Goal: Information Seeking & Learning: Learn about a topic

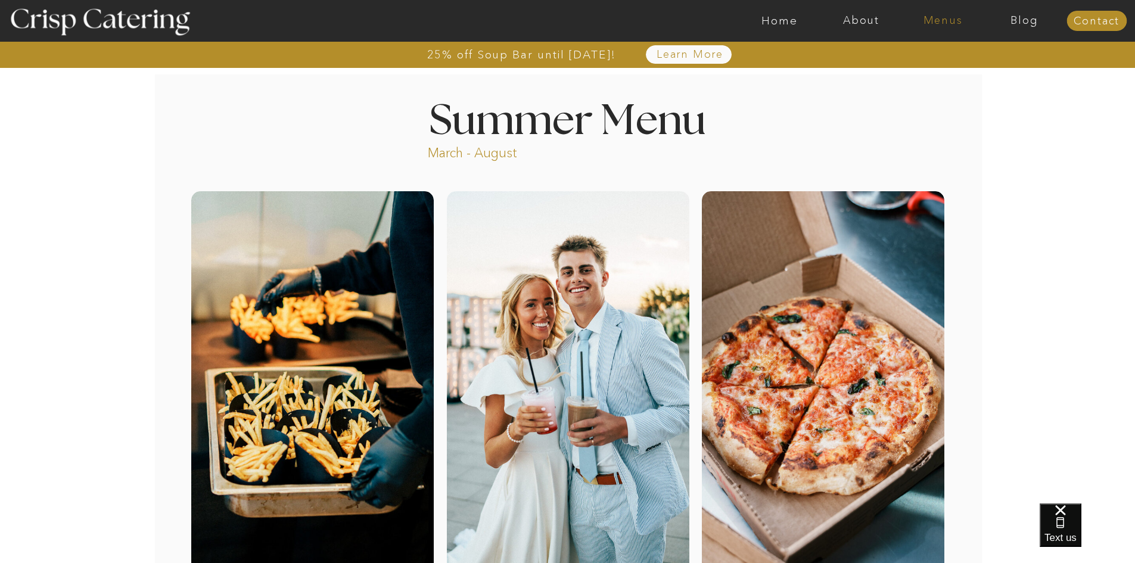
click at [944, 21] on nav "Menus" at bounding box center [943, 21] width 82 height 12
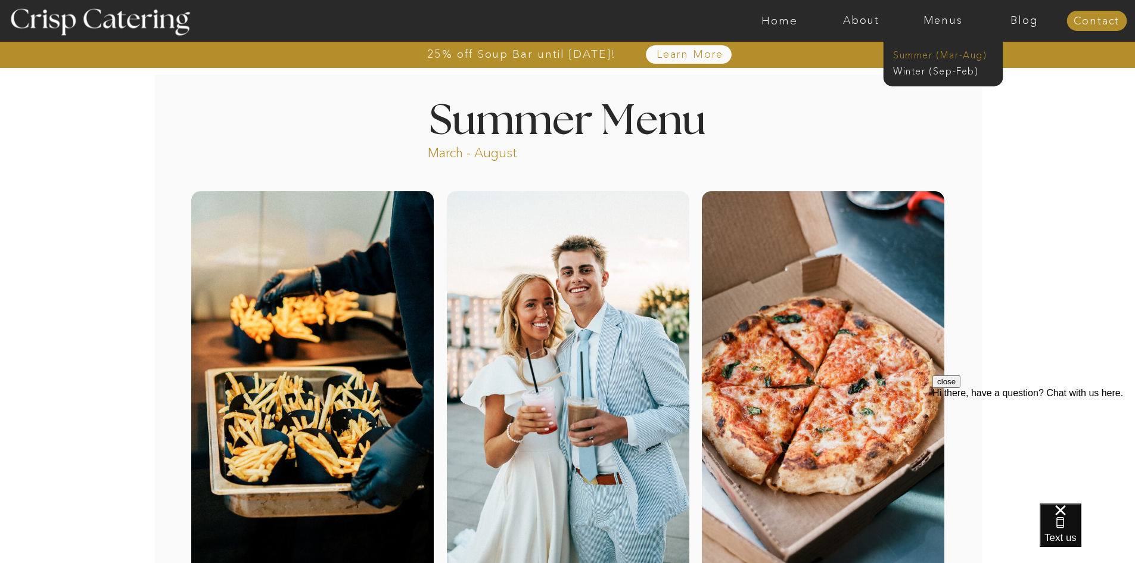
click at [929, 55] on nav "Summer (Mar-Aug)" at bounding box center [946, 53] width 107 height 11
click at [946, 72] on nav "Winter (Sep-Feb)" at bounding box center [942, 69] width 98 height 11
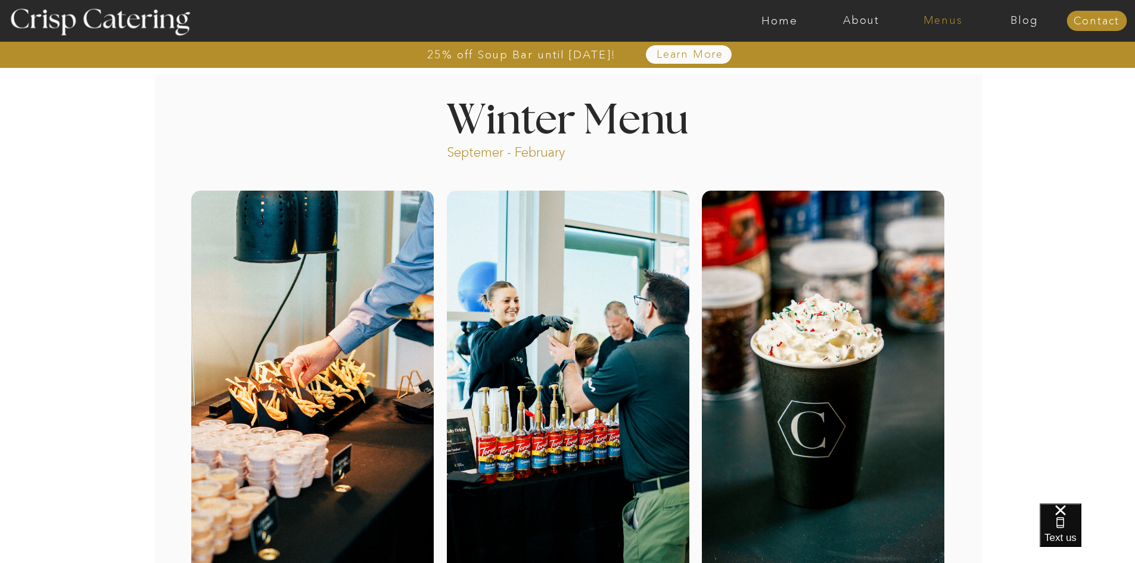
click at [937, 23] on nav "Menus" at bounding box center [943, 21] width 82 height 12
click at [928, 56] on nav "Summer (Mar-Aug)" at bounding box center [946, 53] width 107 height 11
